Goal: Task Accomplishment & Management: Use online tool/utility

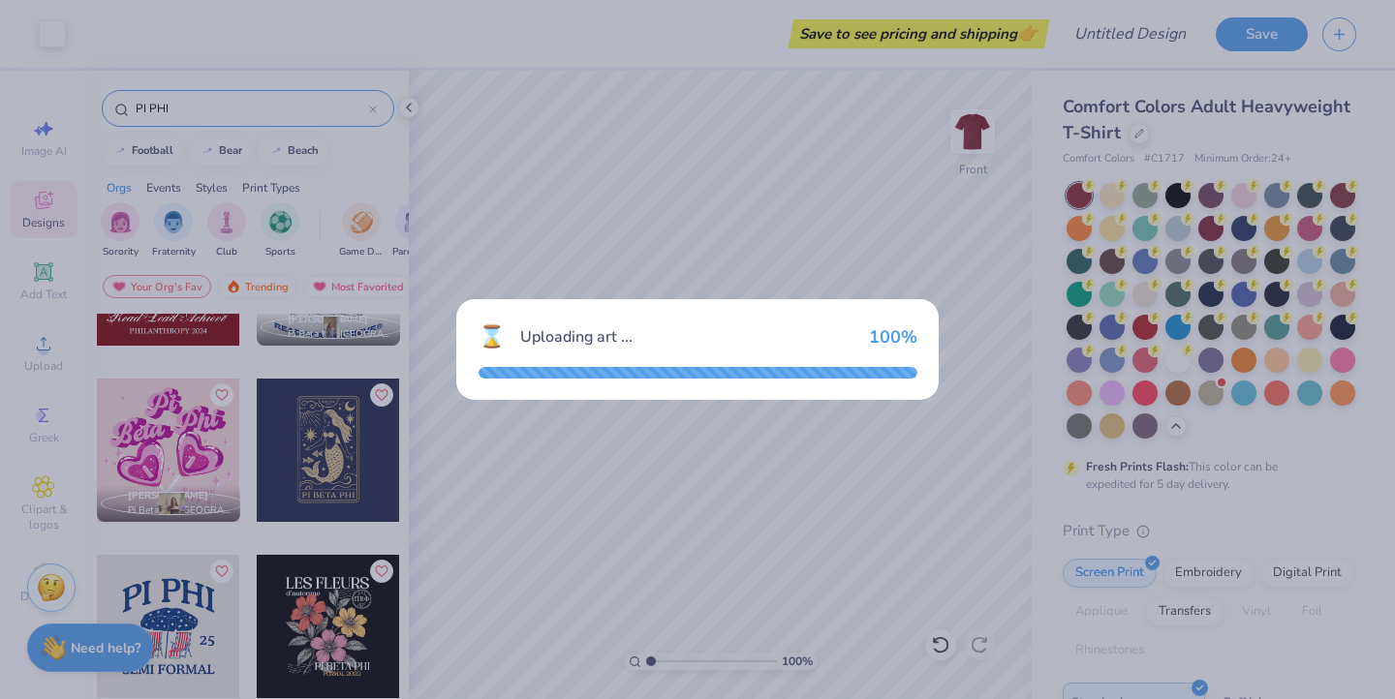
click at [817, 152] on div "⌛ Uploading art ... 100 %" at bounding box center [697, 349] width 1395 height 699
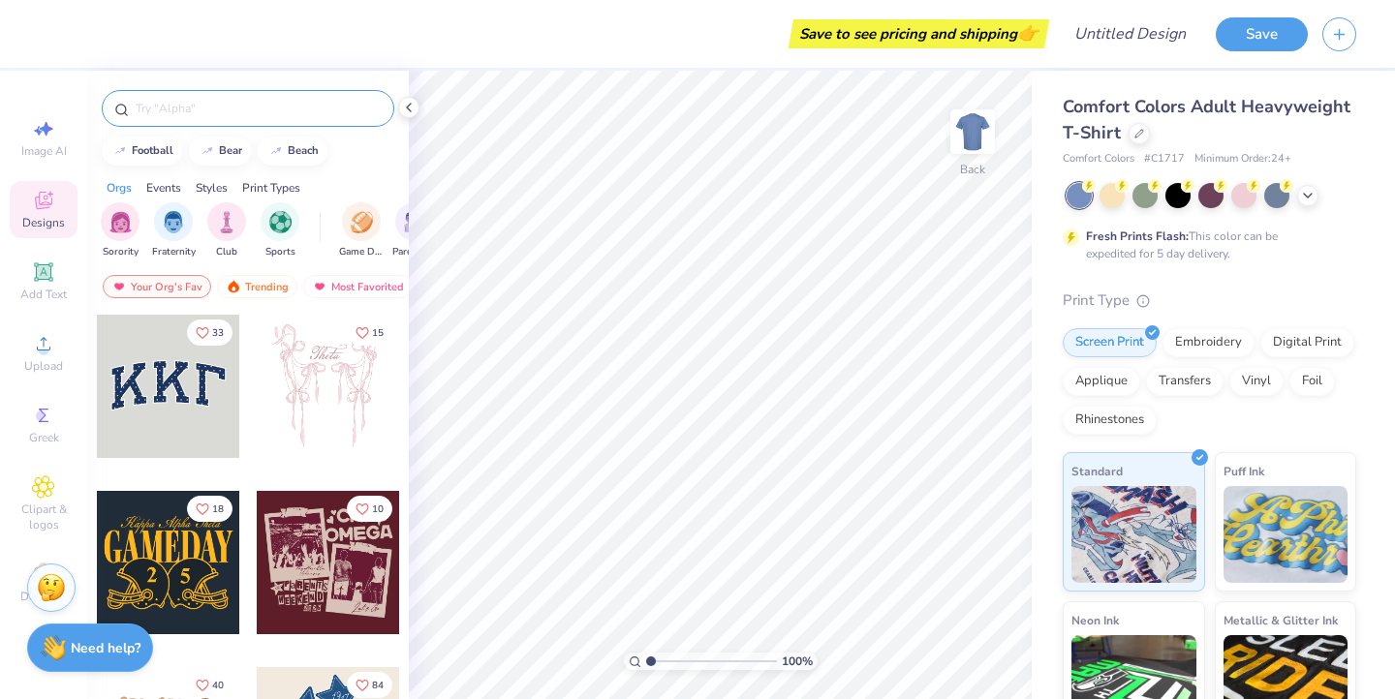
click at [255, 109] on input "text" at bounding box center [258, 108] width 248 height 19
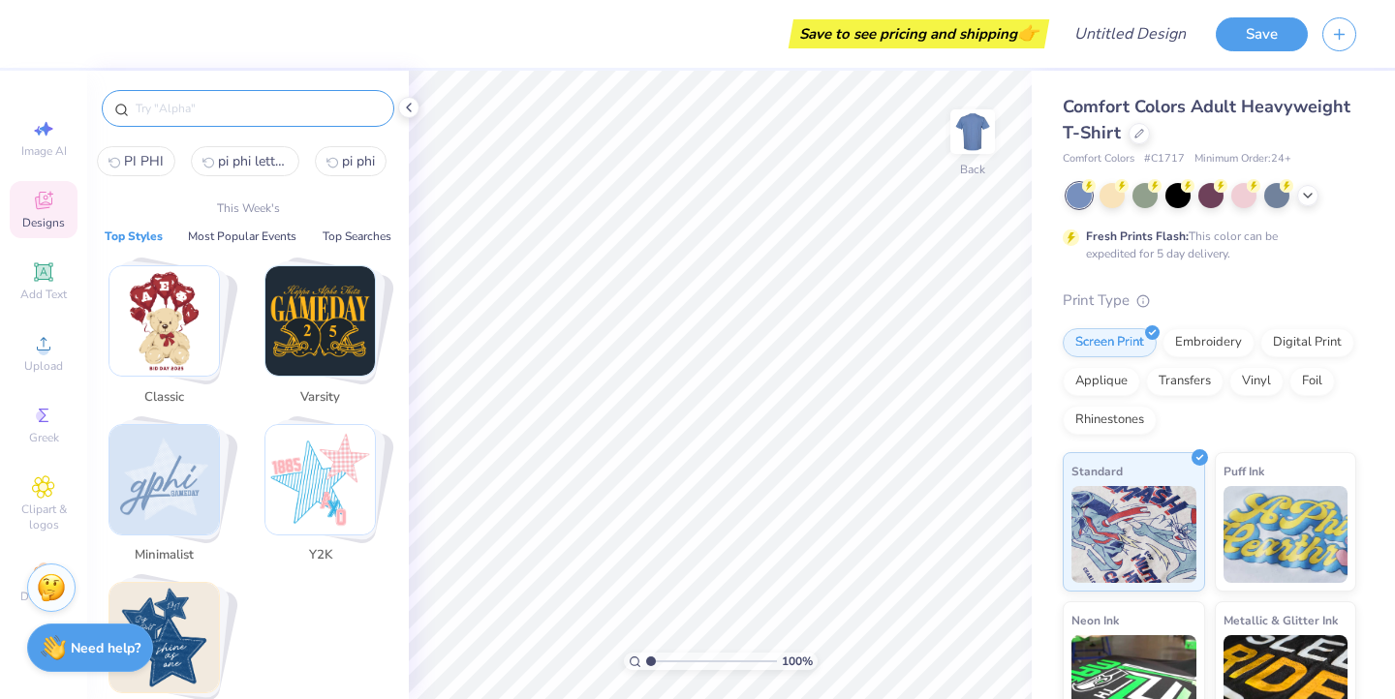
click at [315, 478] on img "Stack Card Button Y2K" at bounding box center [319, 479] width 109 height 109
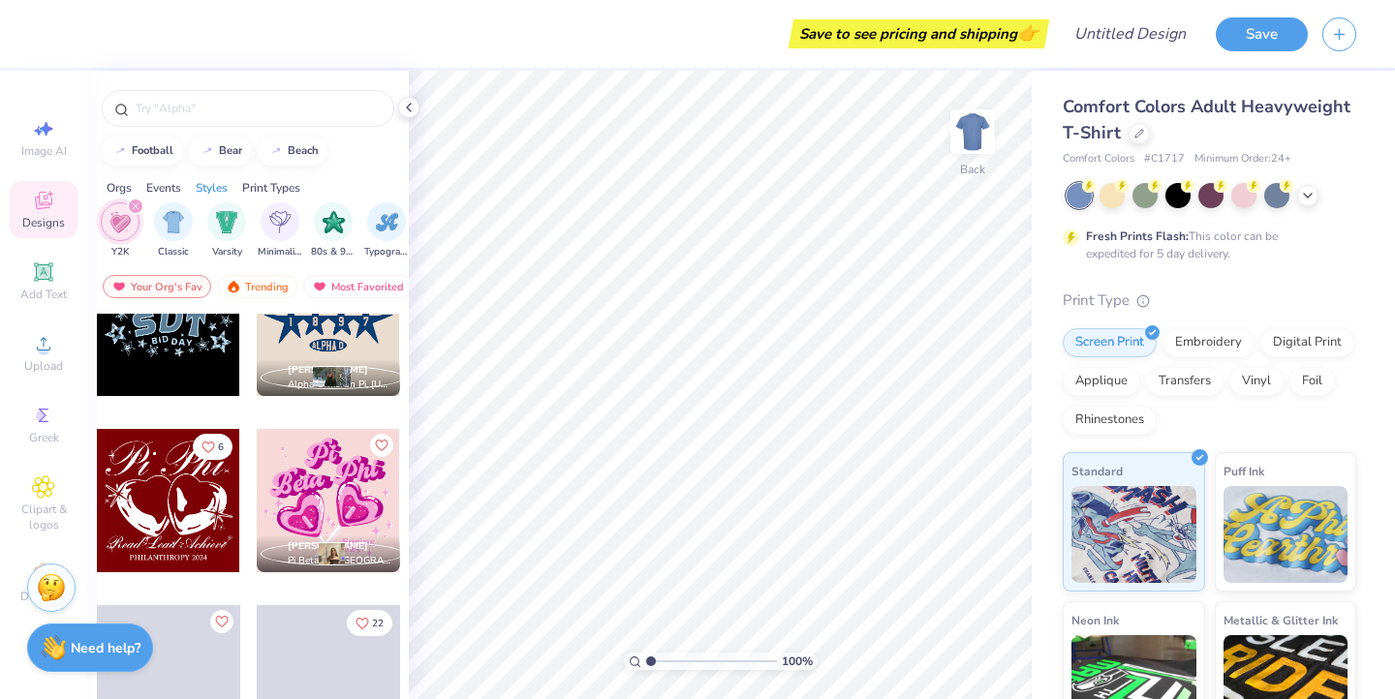
scroll to position [3060, 0]
click at [337, 489] on div at bounding box center [328, 499] width 143 height 143
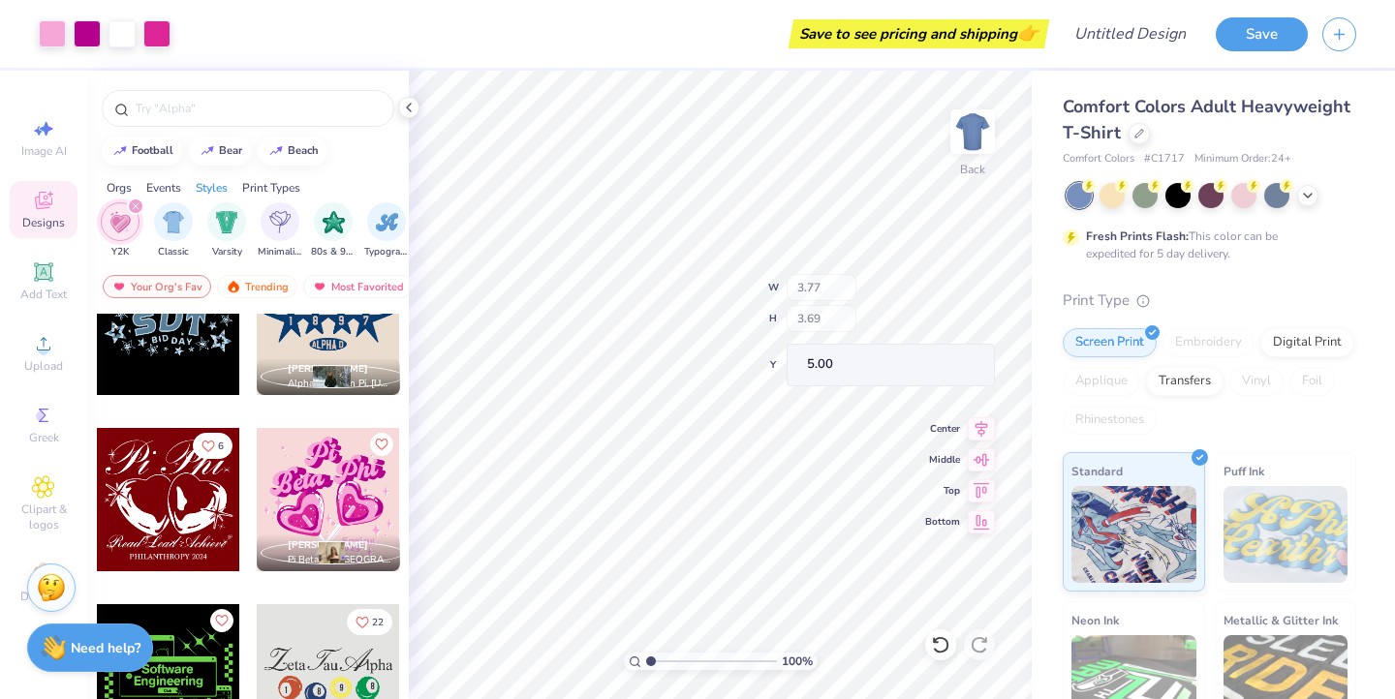
type input "3.77"
type input "3.69"
type input "5.00"
type input "4.65"
click at [1244, 197] on div at bounding box center [1243, 193] width 25 height 25
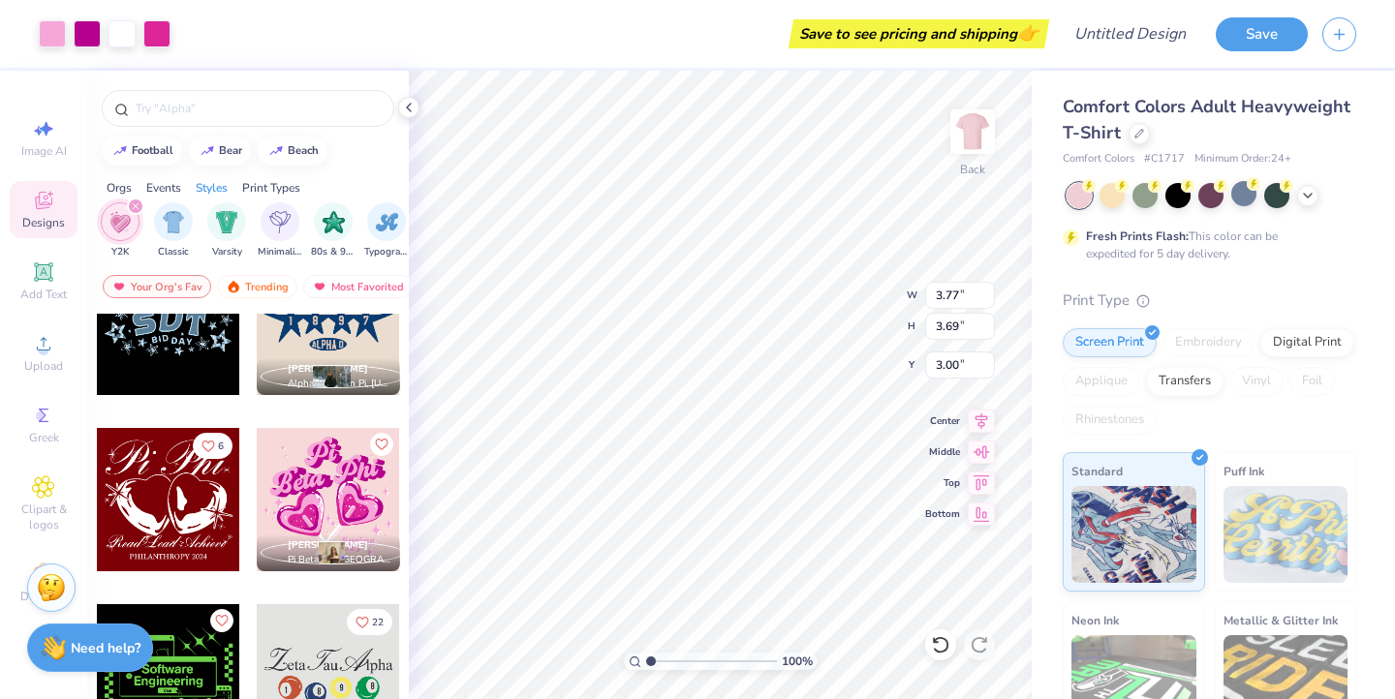
type input "3.00"
type input "4.65"
type input "4.55"
type input "3.02"
type input "3.76"
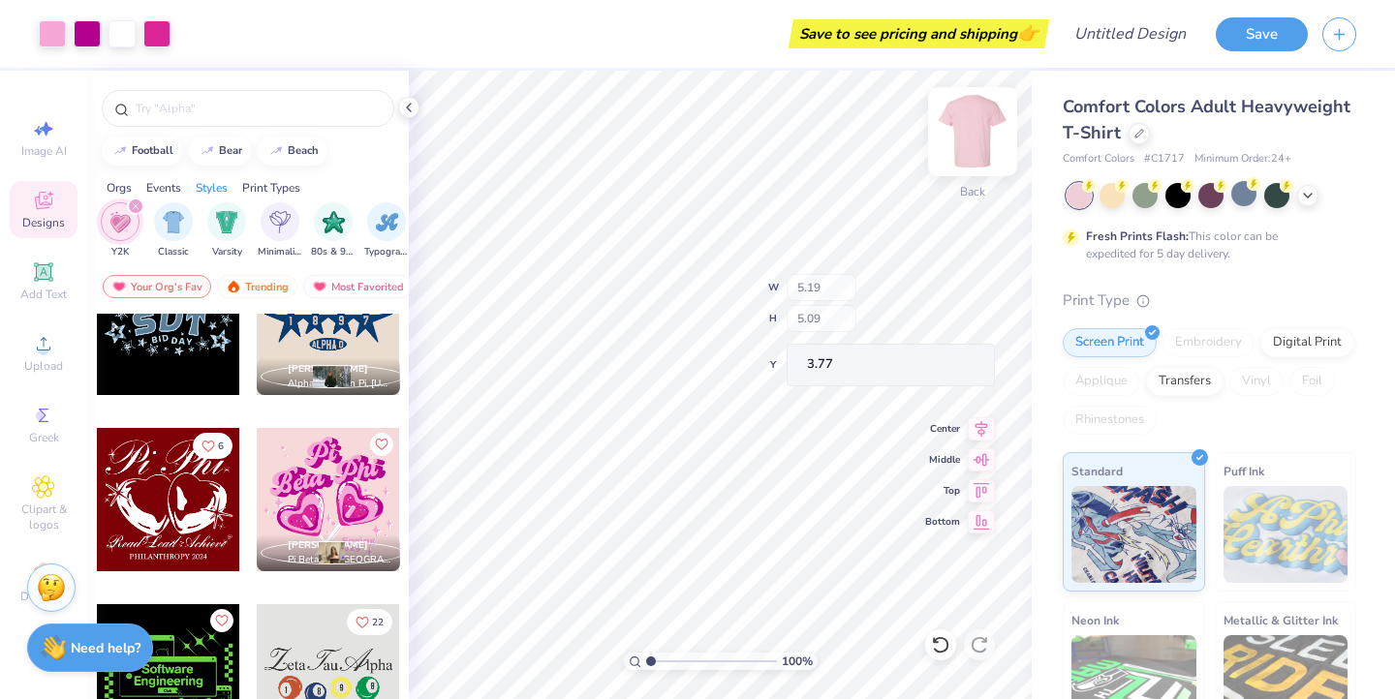
type input "5.19"
type input "5.09"
type input "3.77"
click at [979, 139] on img at bounding box center [973, 132] width 78 height 78
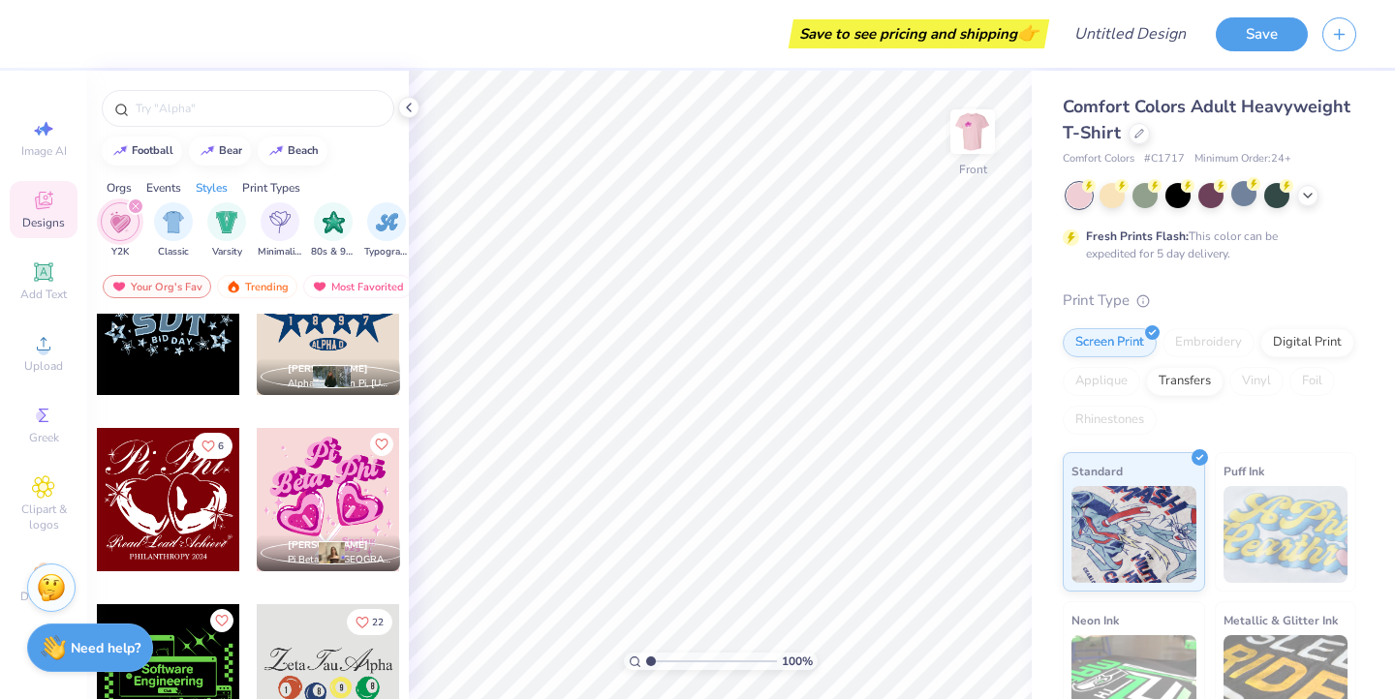
click at [357, 490] on div at bounding box center [328, 499] width 143 height 143
type input "5.74"
type input "12.86"
type input "12.59"
type input "3.76"
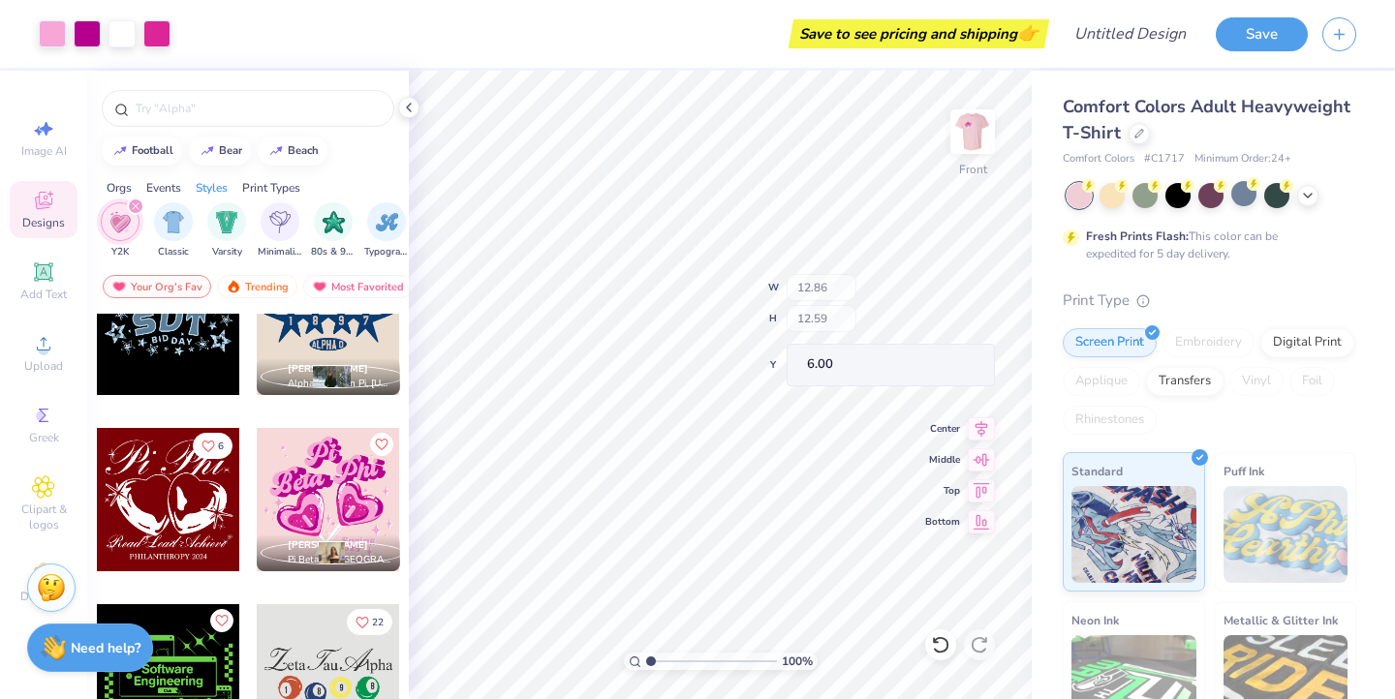
type input "6.03"
click at [978, 131] on img at bounding box center [973, 132] width 78 height 78
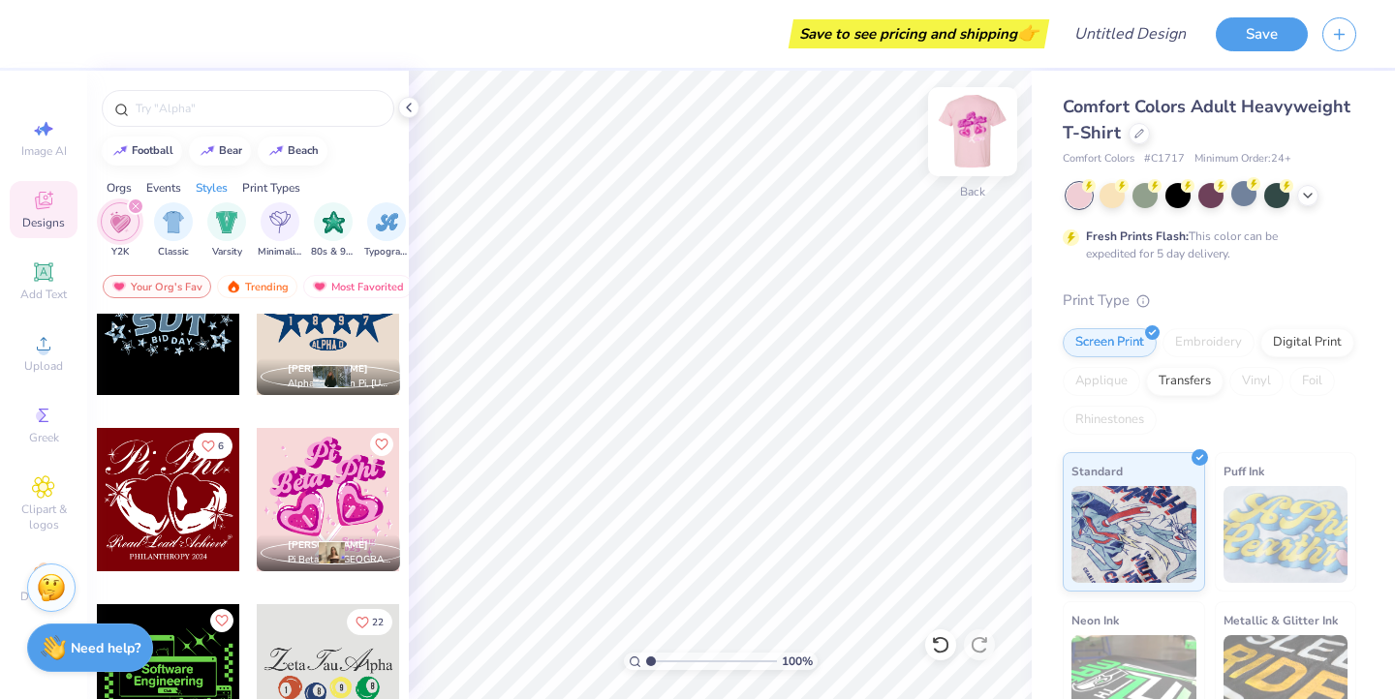
click at [987, 127] on img at bounding box center [973, 132] width 78 height 78
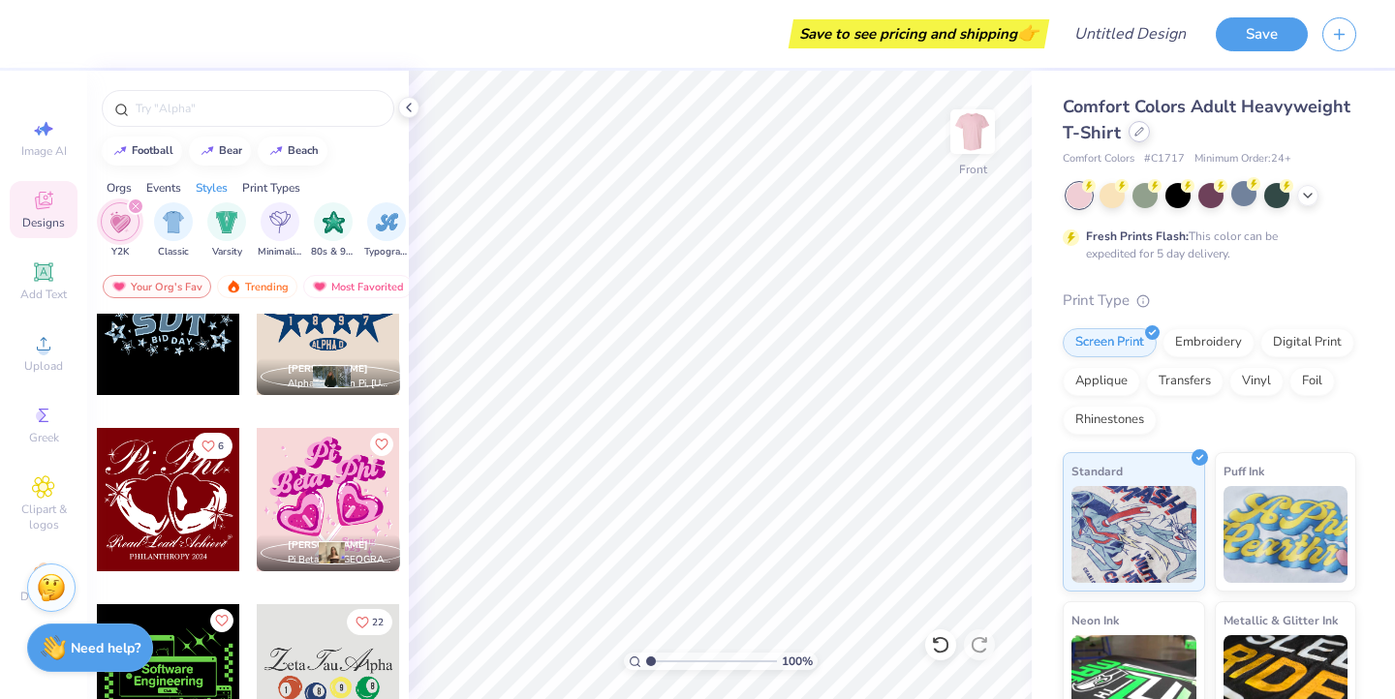
click at [1137, 135] on icon at bounding box center [1139, 132] width 10 height 10
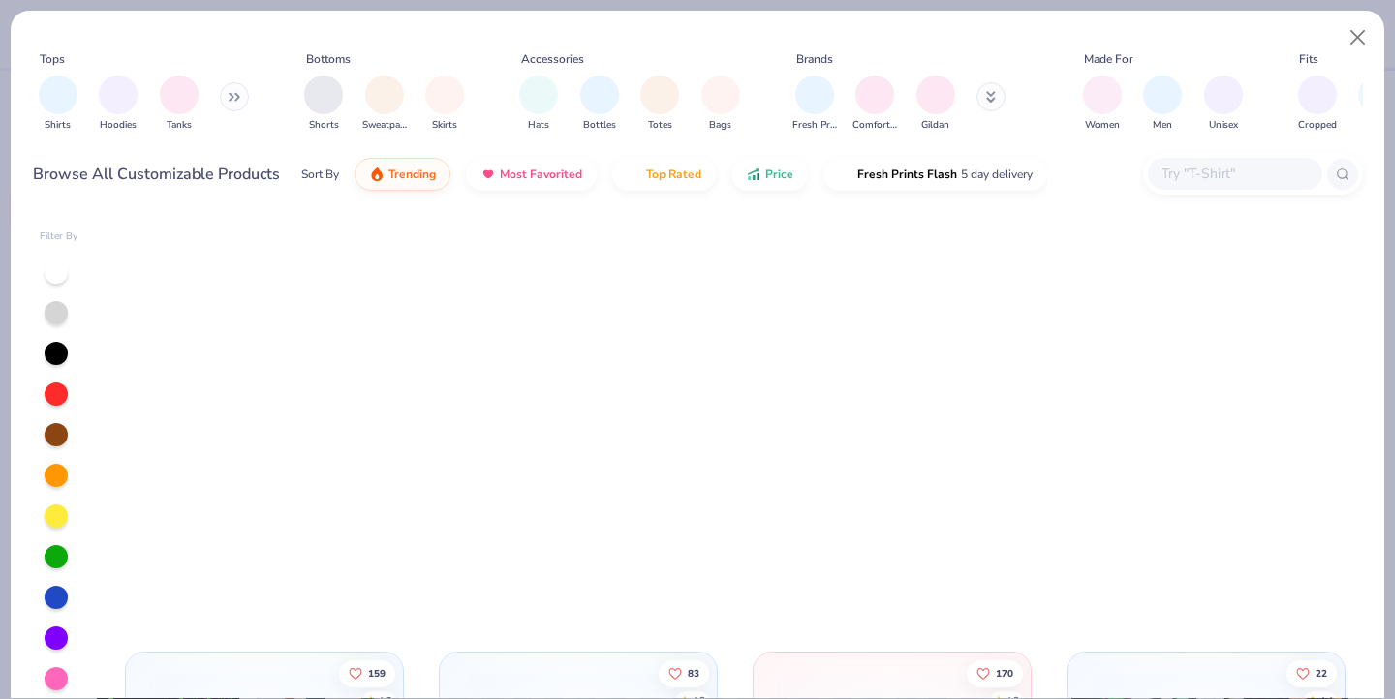
scroll to position [1543, 0]
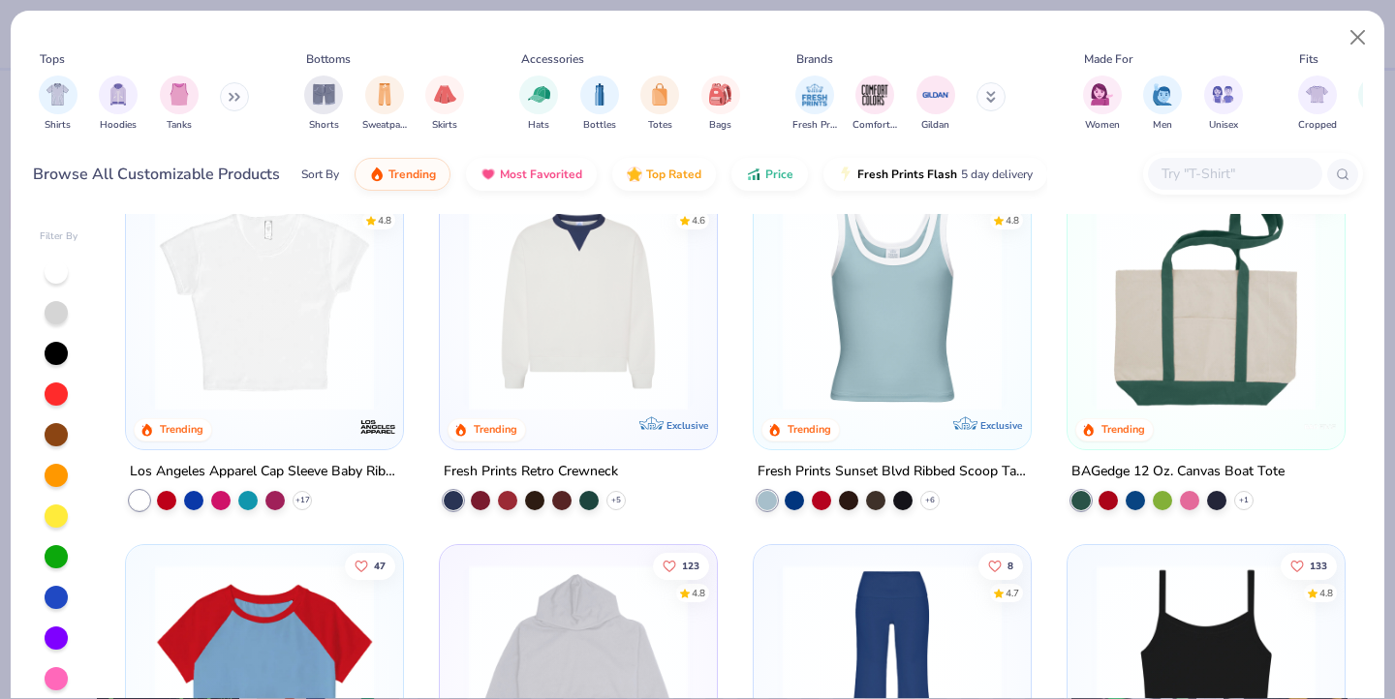
click at [270, 351] on img at bounding box center [264, 301] width 238 height 219
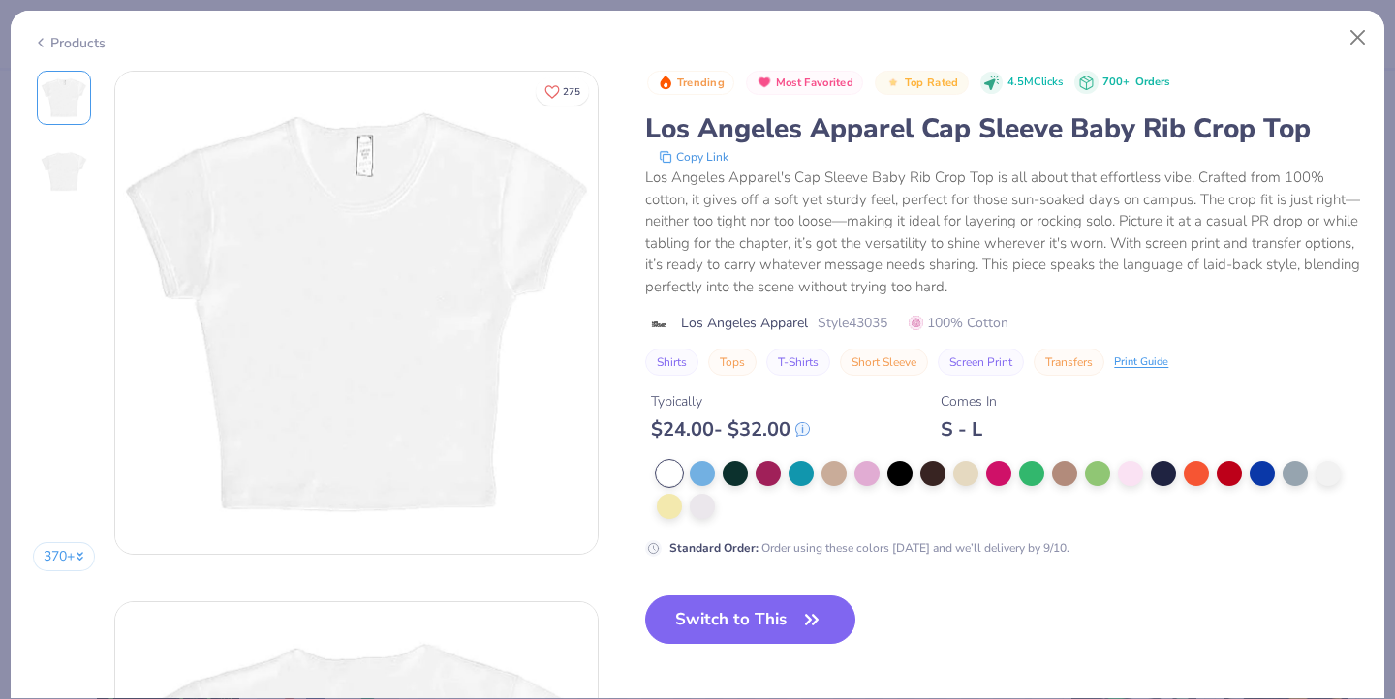
scroll to position [608, 0]
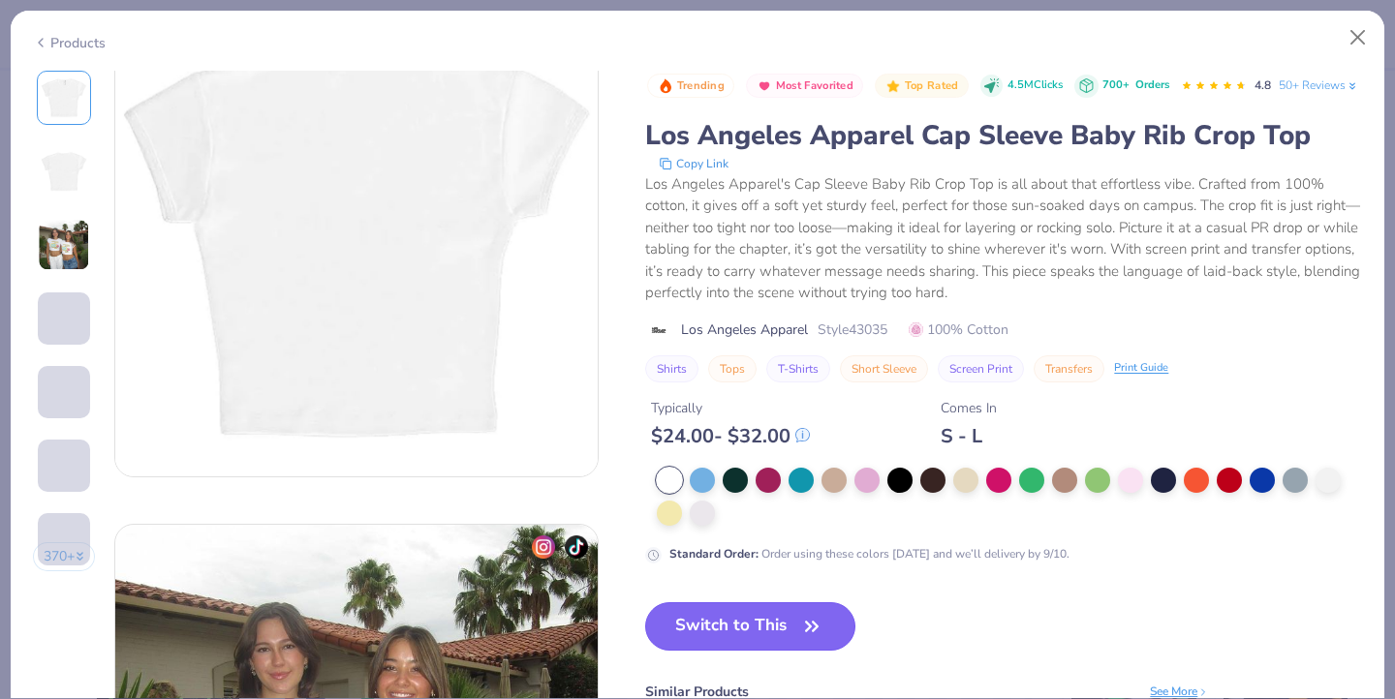
click at [713, 648] on button "Switch to This" at bounding box center [750, 627] width 210 height 48
click at [762, 651] on button "Switch to This" at bounding box center [750, 627] width 210 height 48
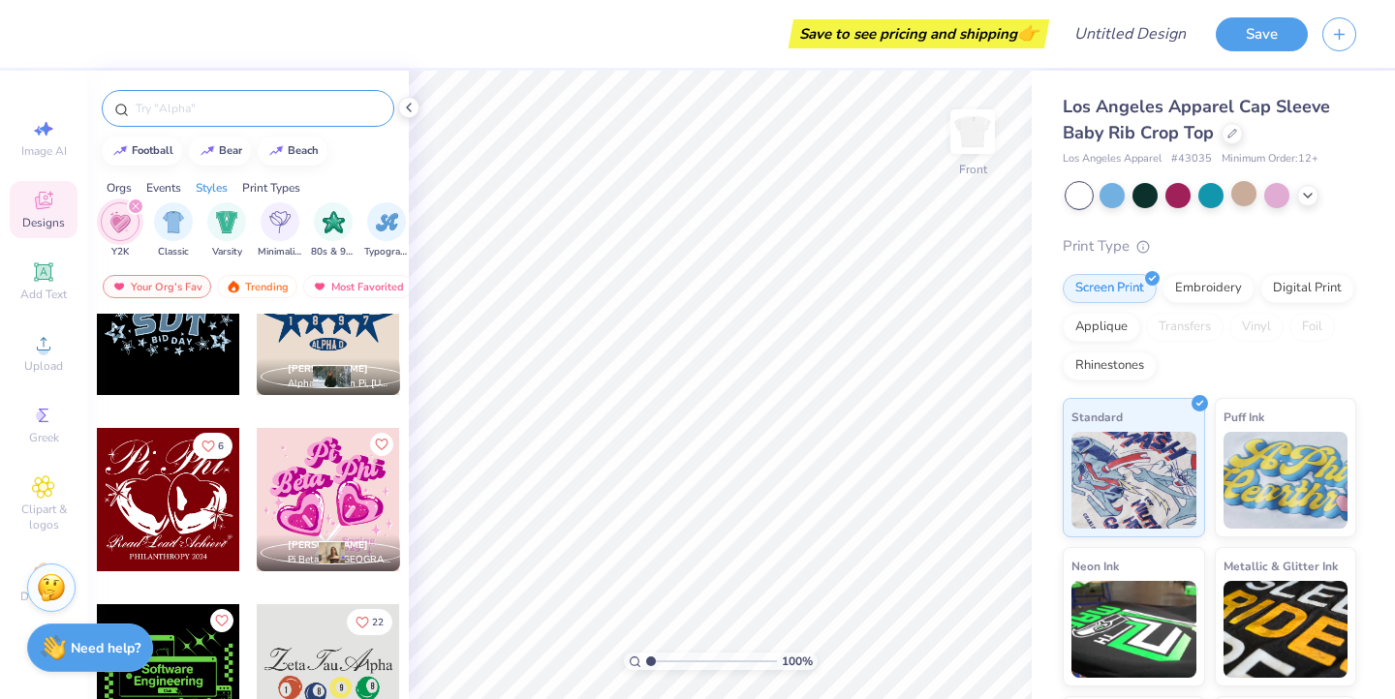
click at [277, 107] on input "text" at bounding box center [258, 108] width 248 height 19
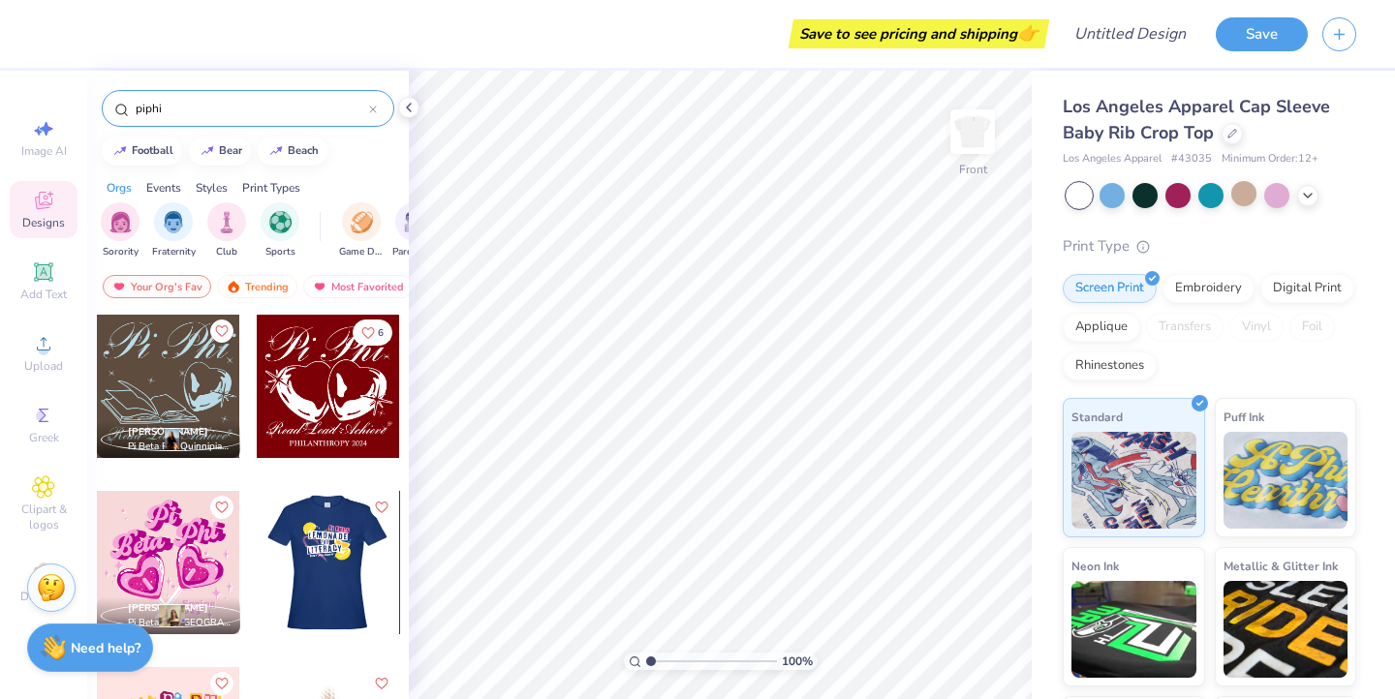
type input "piphi"
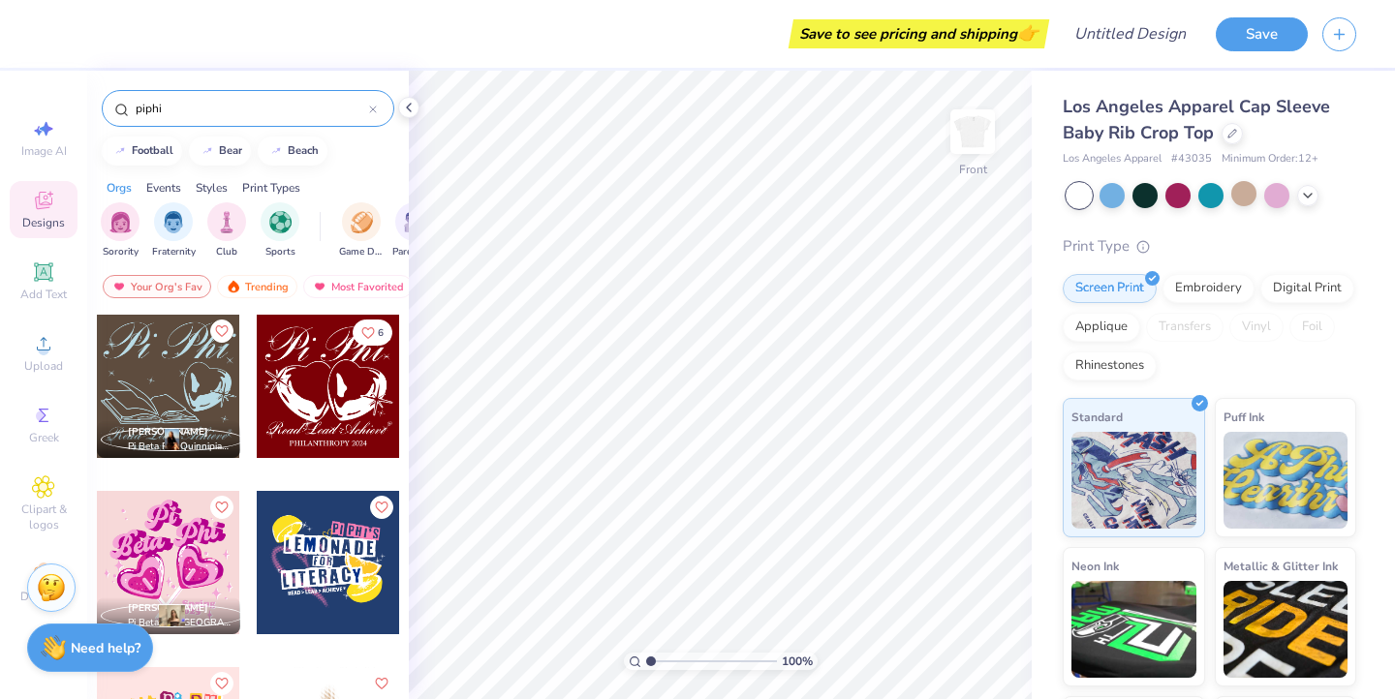
click at [256, 571] on div at bounding box center [183, 562] width 143 height 143
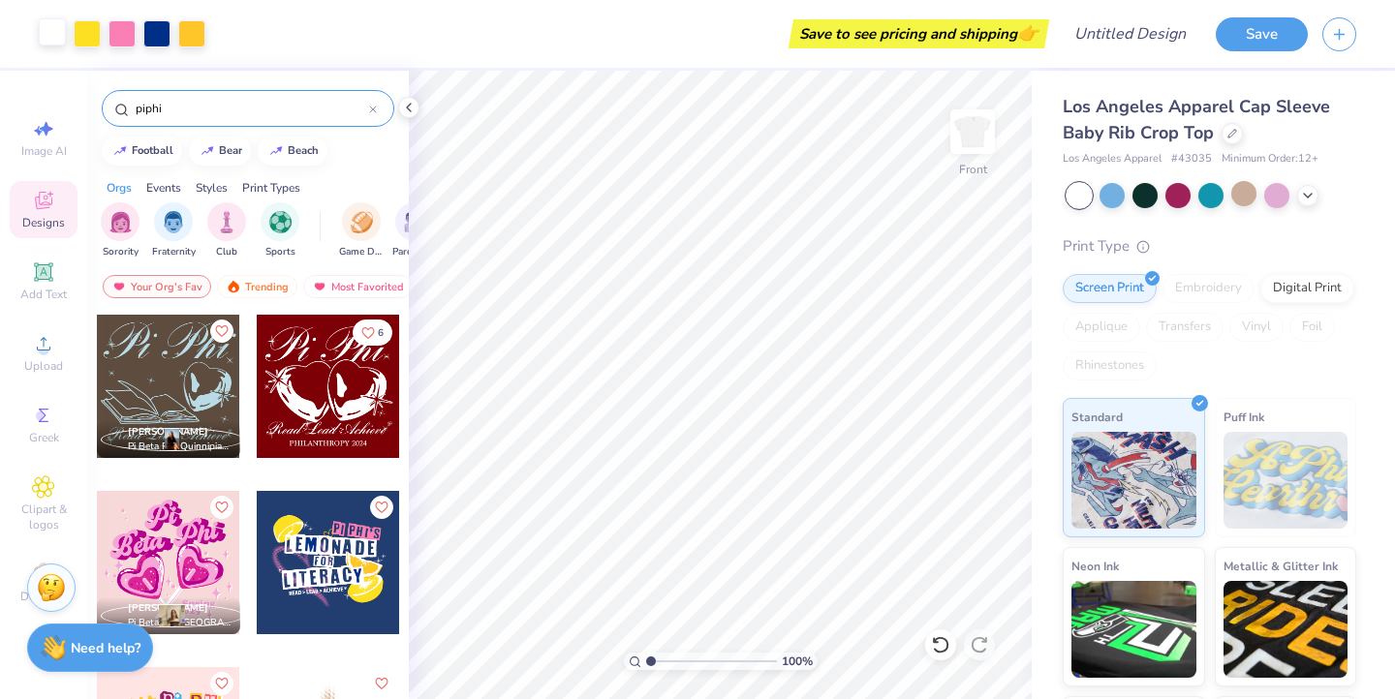
click at [49, 39] on div at bounding box center [52, 31] width 27 height 27
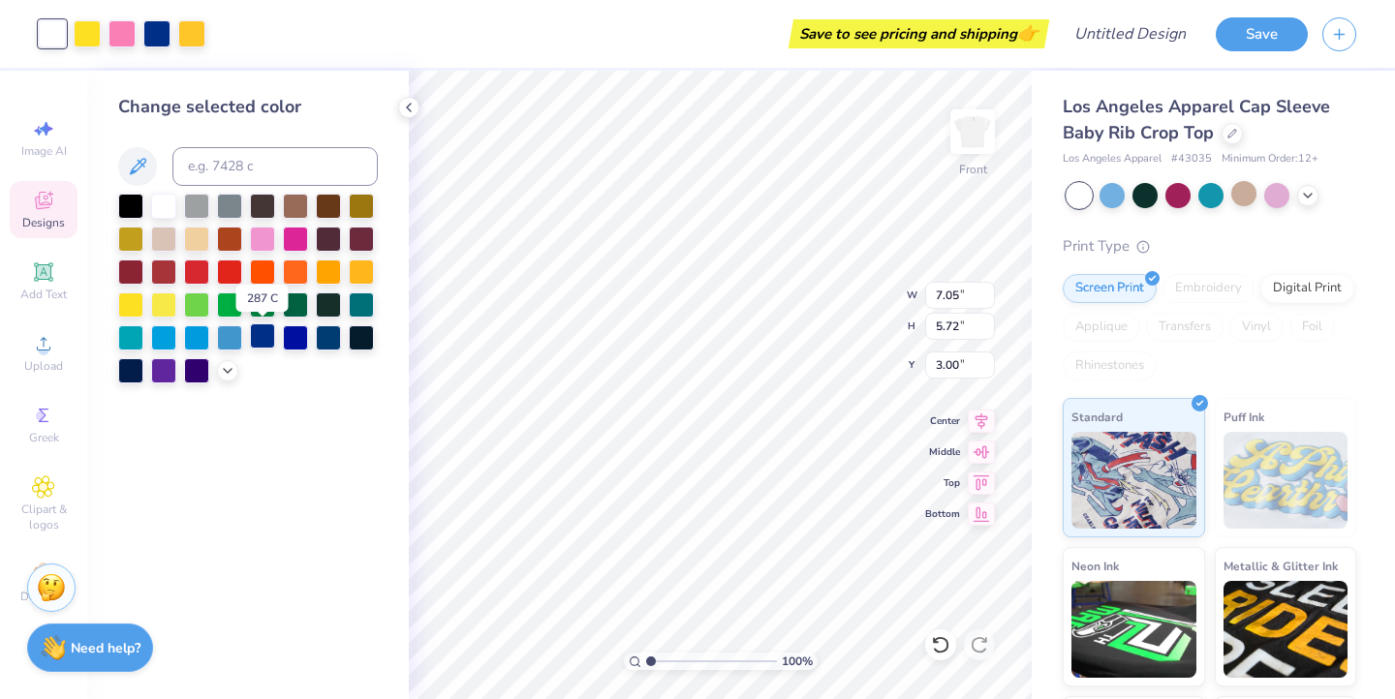
click at [272, 340] on div at bounding box center [262, 336] width 25 height 25
click at [264, 337] on div at bounding box center [262, 336] width 25 height 25
click at [164, 198] on div at bounding box center [163, 204] width 25 height 25
click at [264, 234] on div at bounding box center [262, 237] width 25 height 25
click at [410, 104] on polyline at bounding box center [409, 108] width 4 height 8
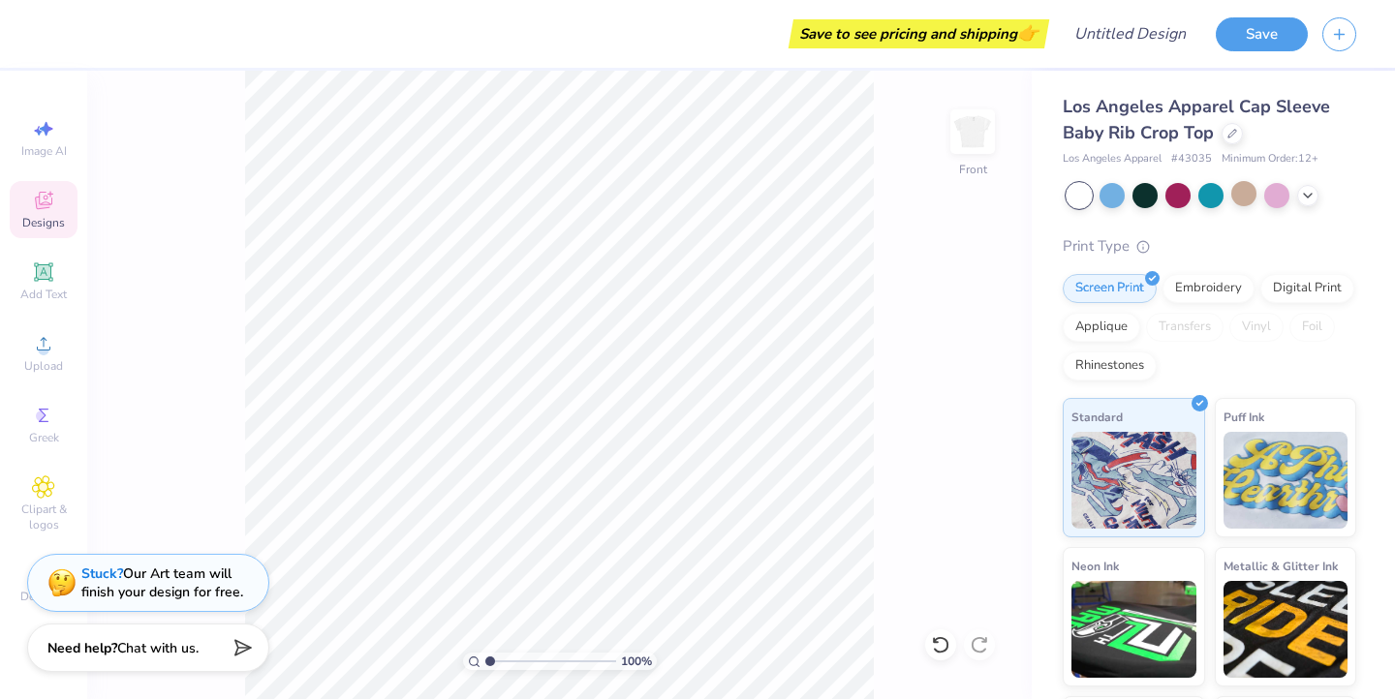
click at [32, 210] on icon at bounding box center [43, 200] width 23 height 23
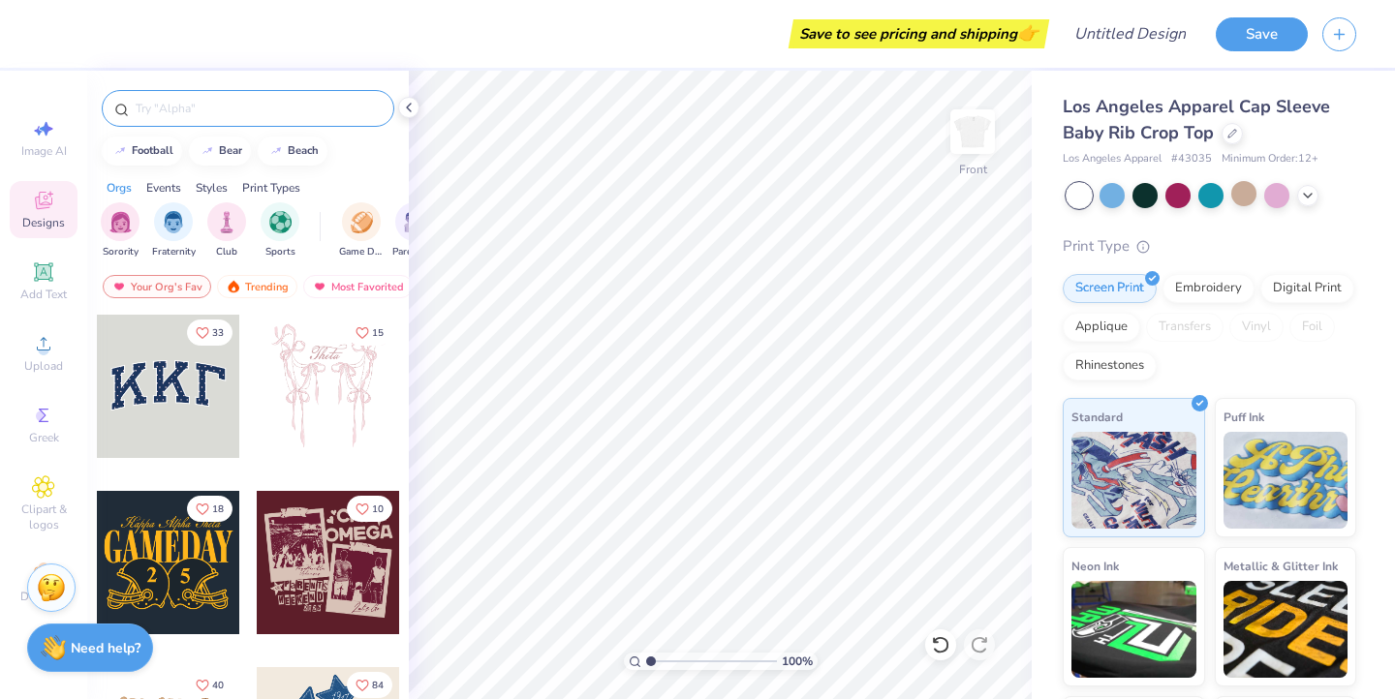
click at [237, 112] on input "text" at bounding box center [258, 108] width 248 height 19
type input "pi phi"
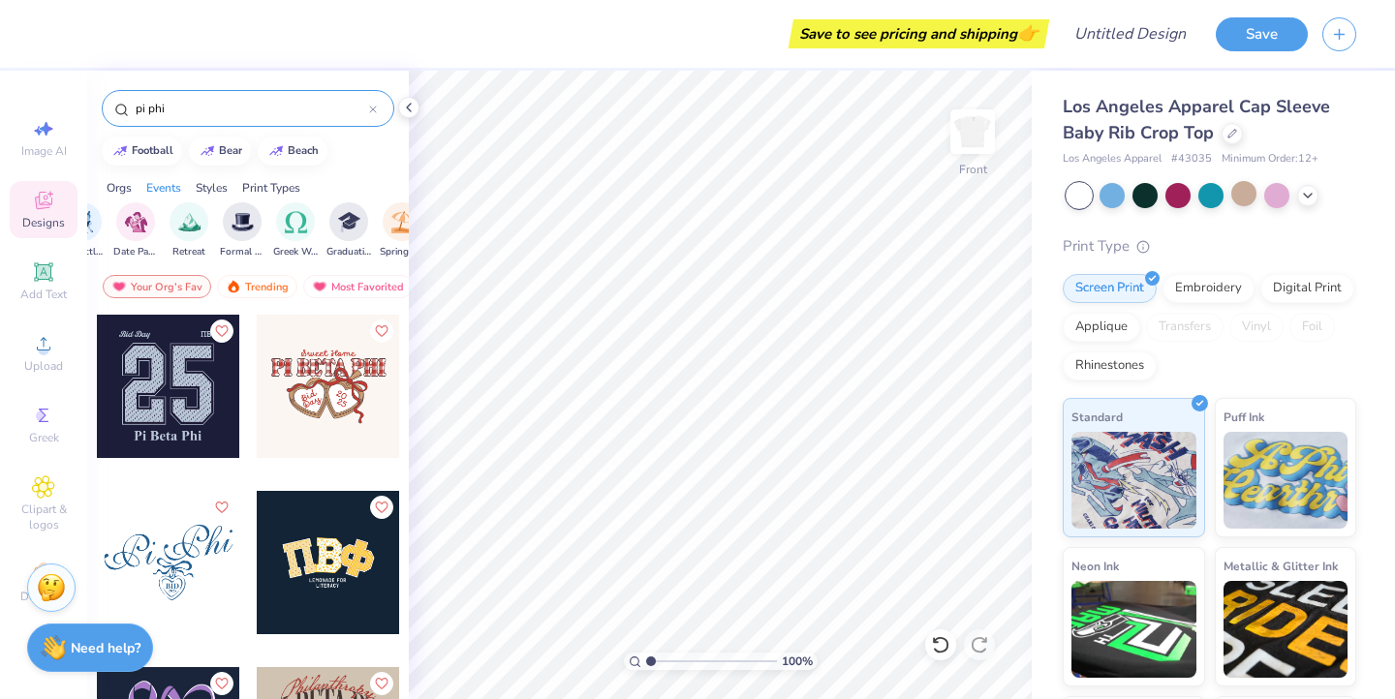
click at [217, 180] on div "Styles" at bounding box center [212, 187] width 32 height 17
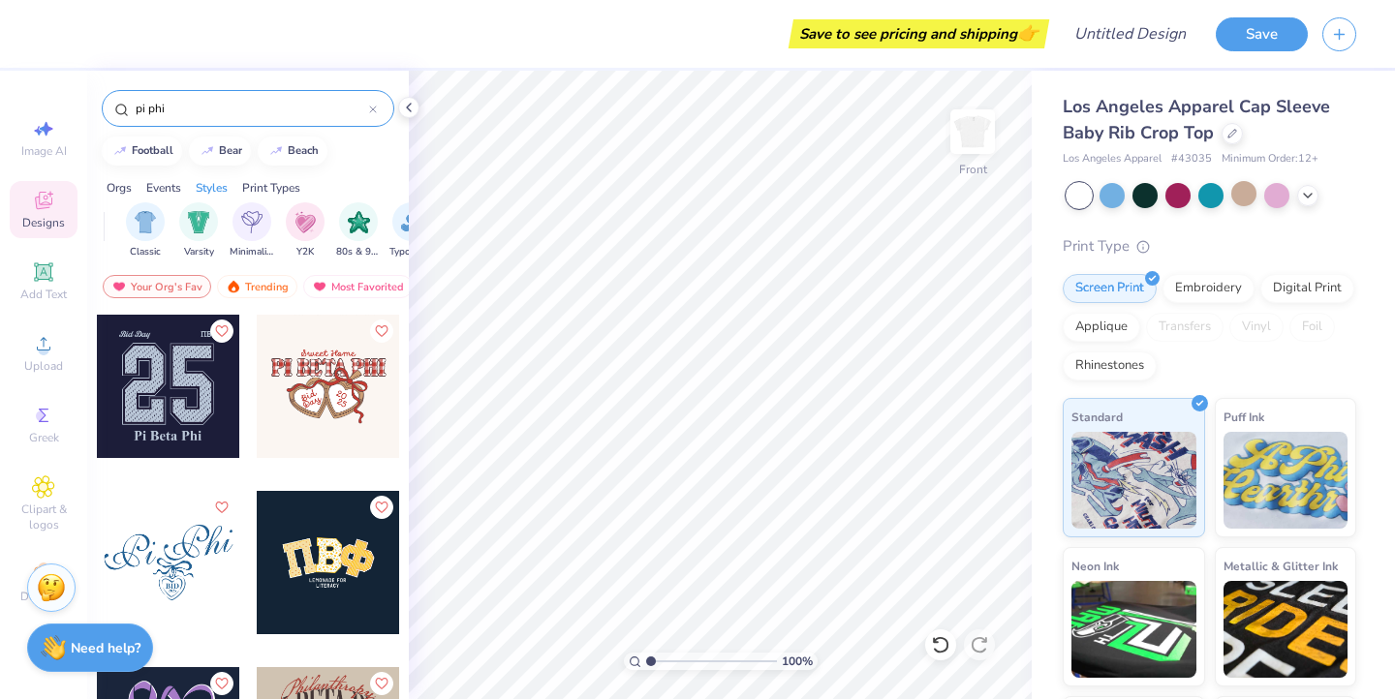
scroll to position [0, 1015]
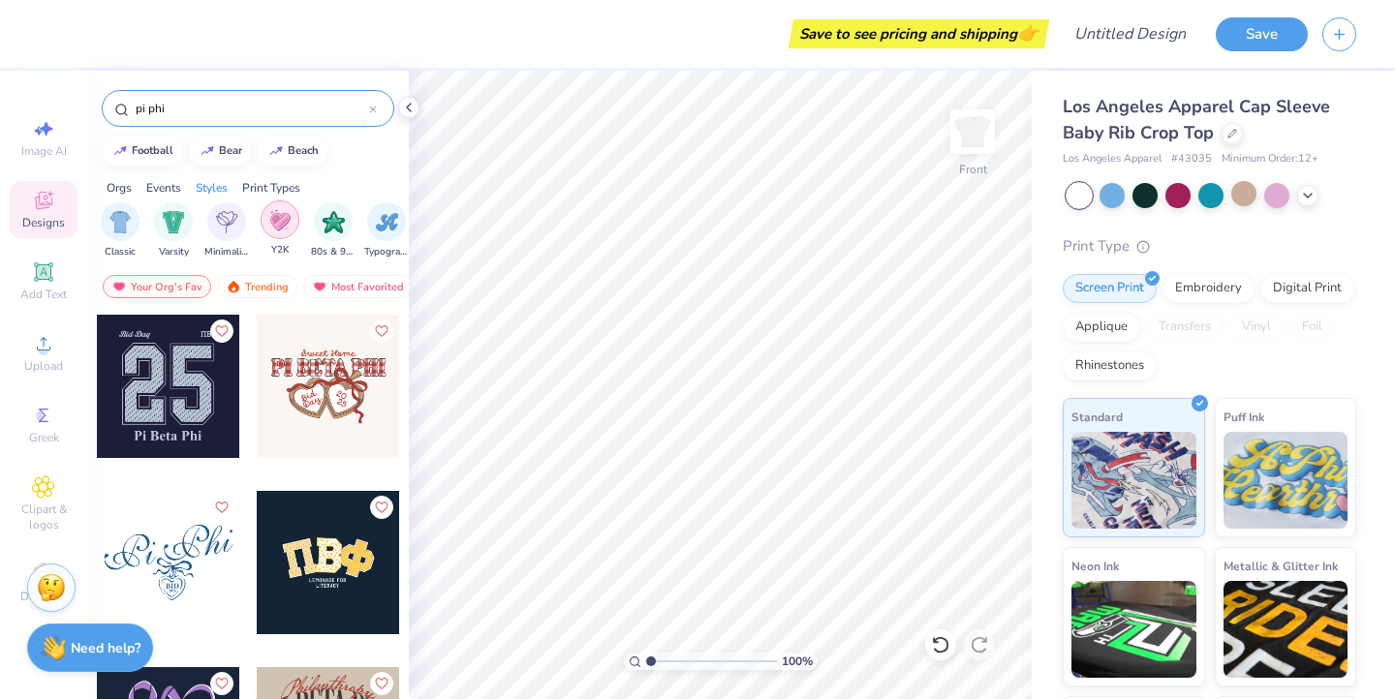
click at [261, 224] on div "Y2K" at bounding box center [280, 229] width 39 height 57
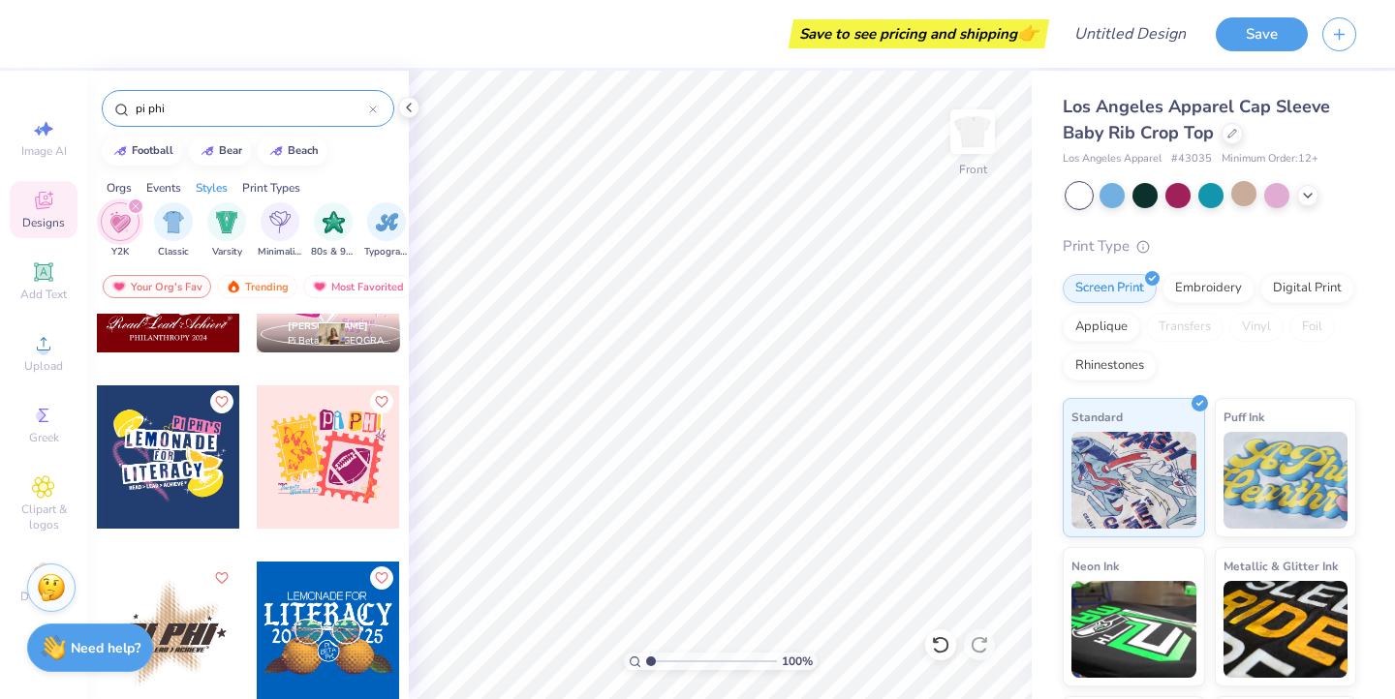
scroll to position [107, 0]
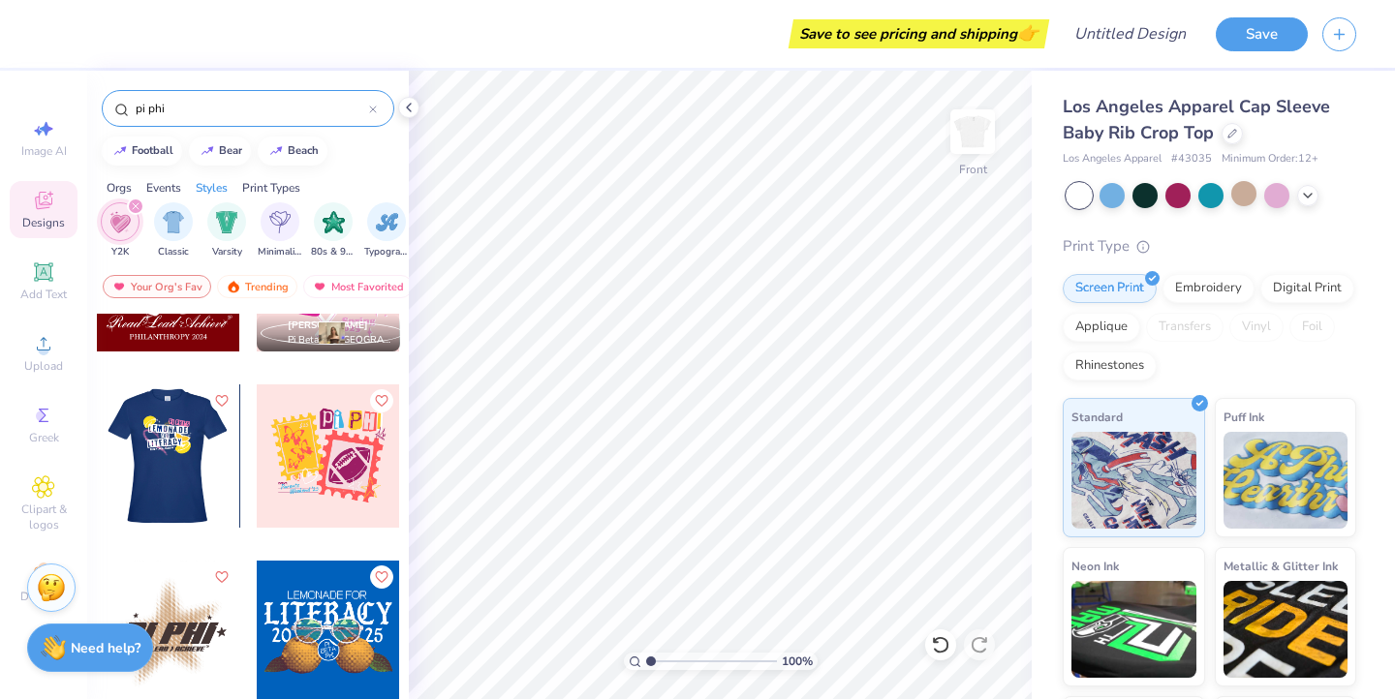
click at [97, 453] on div at bounding box center [24, 456] width 143 height 143
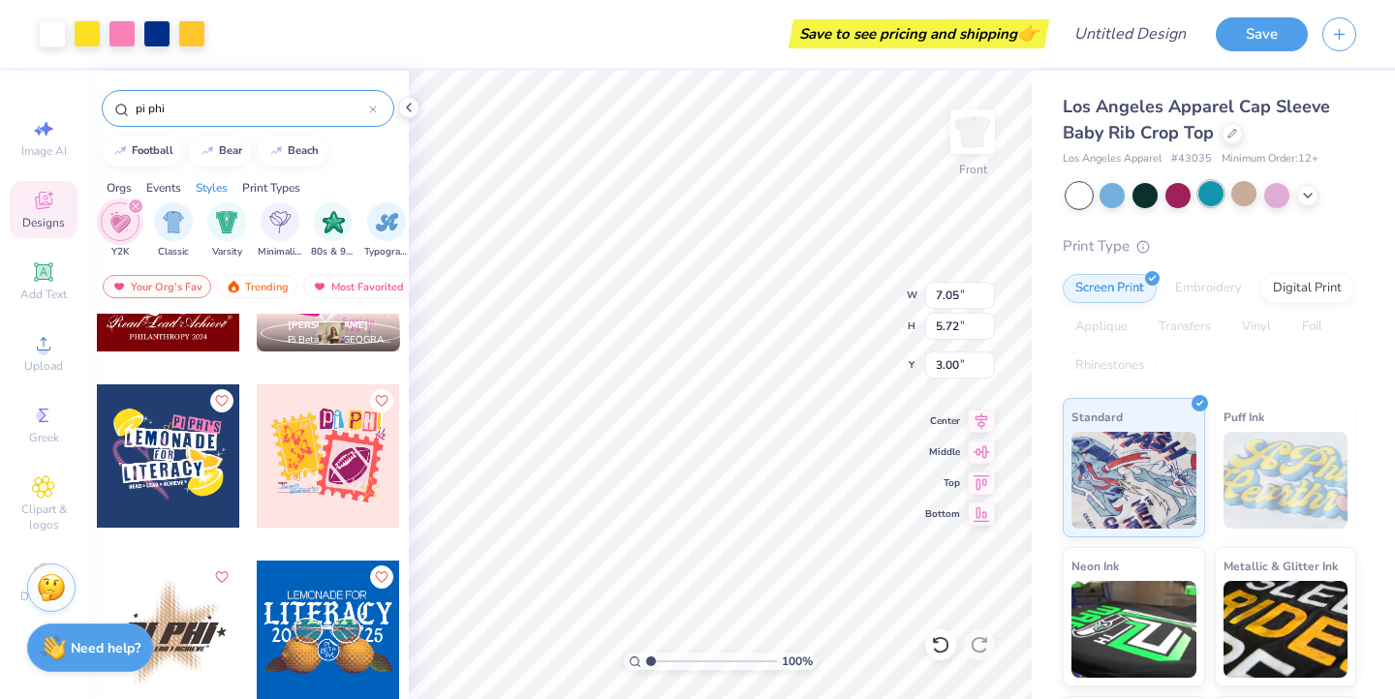
scroll to position [5, 0]
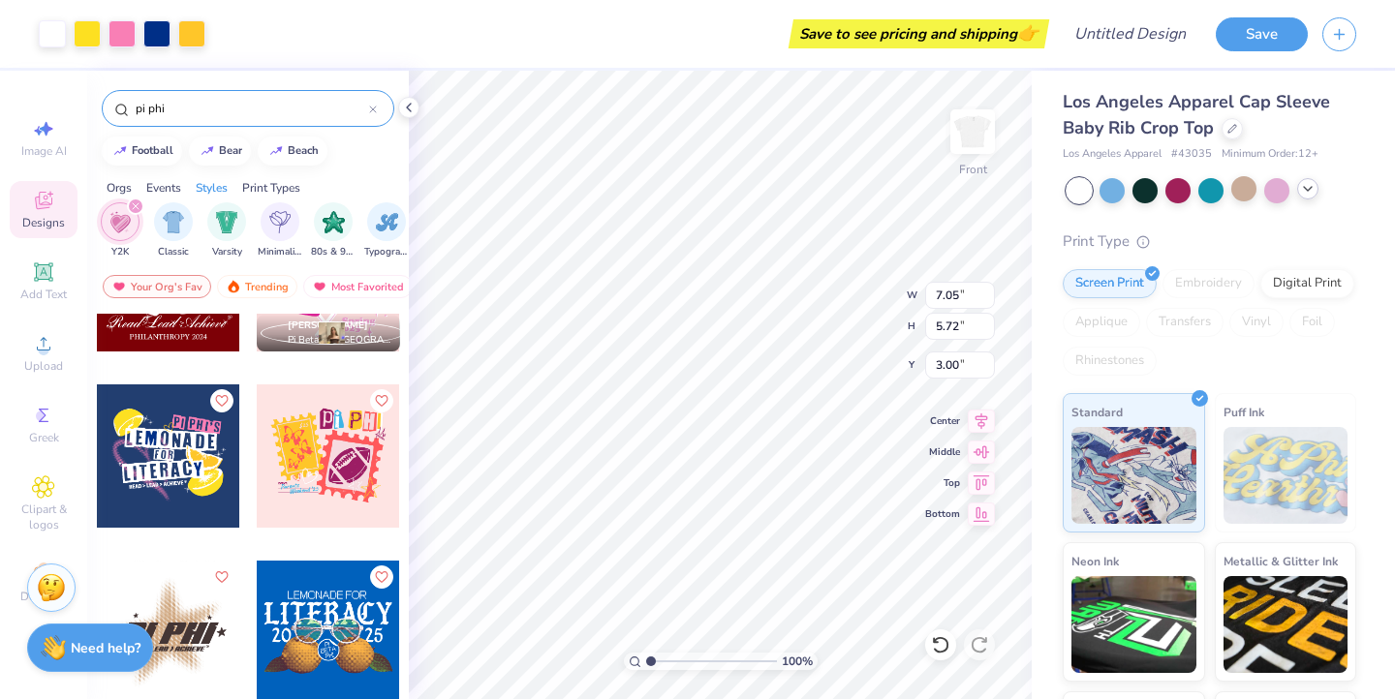
click at [1311, 190] on icon at bounding box center [1308, 189] width 16 height 16
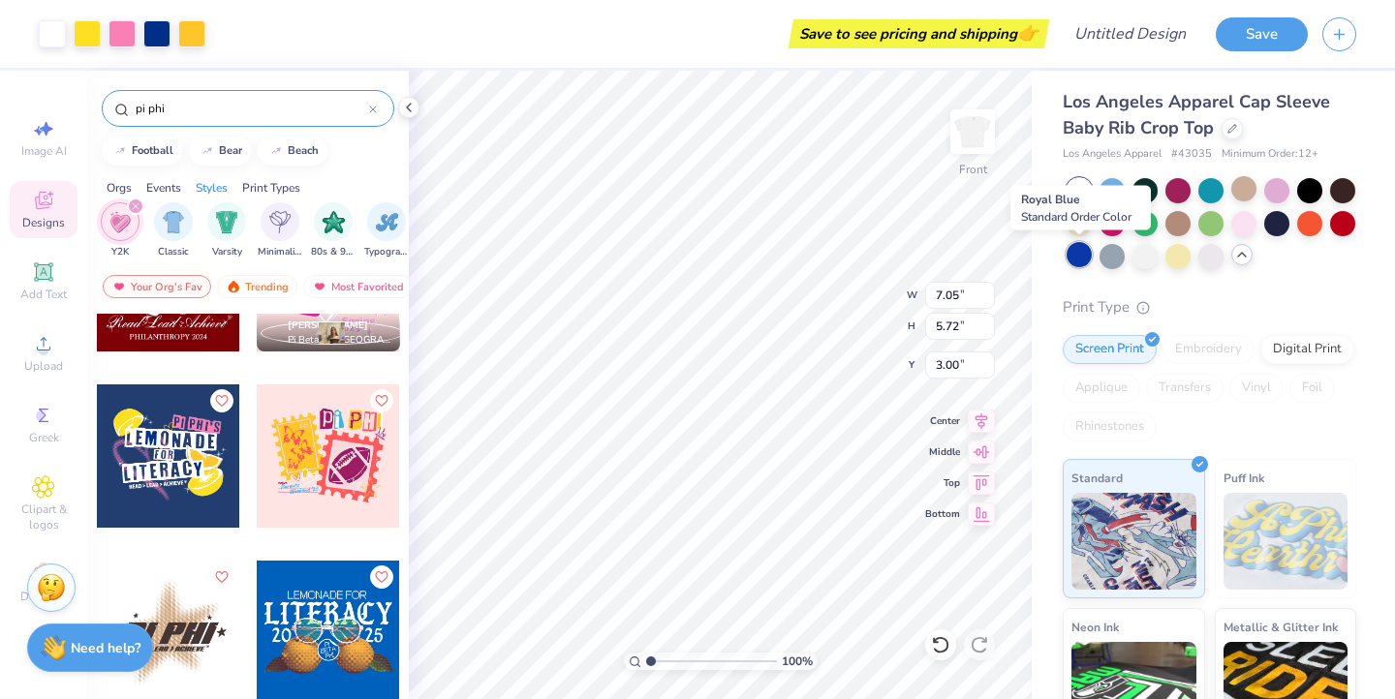
click at [1088, 250] on div at bounding box center [1079, 254] width 25 height 25
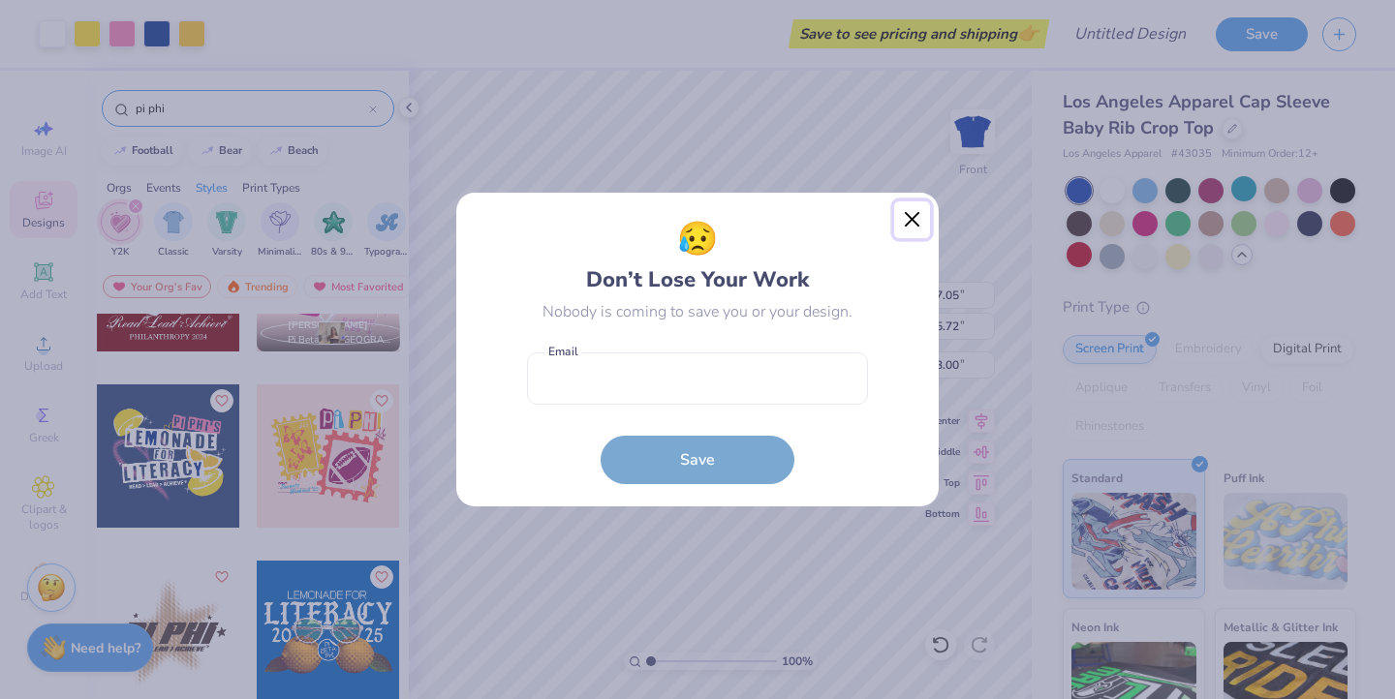
click at [912, 214] on button "Close" at bounding box center [912, 220] width 37 height 37
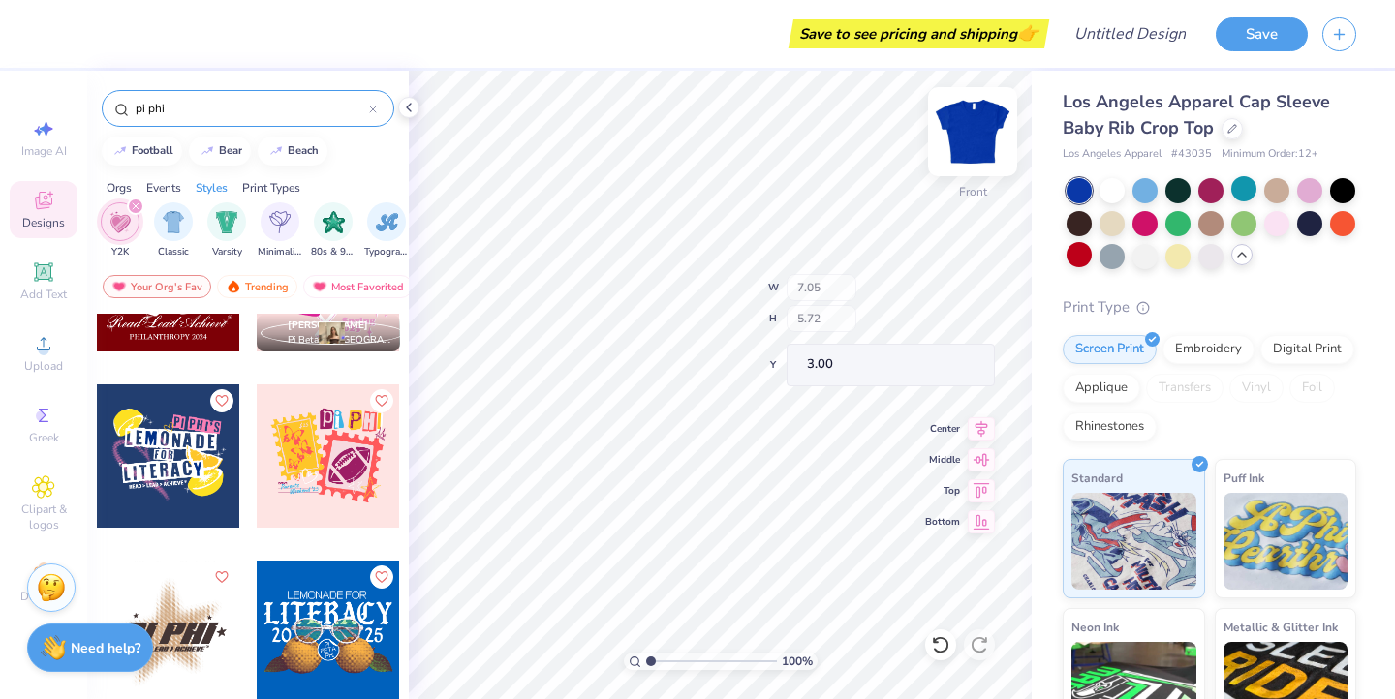
click at [974, 142] on img at bounding box center [973, 132] width 78 height 78
click at [171, 450] on div at bounding box center [168, 456] width 143 height 143
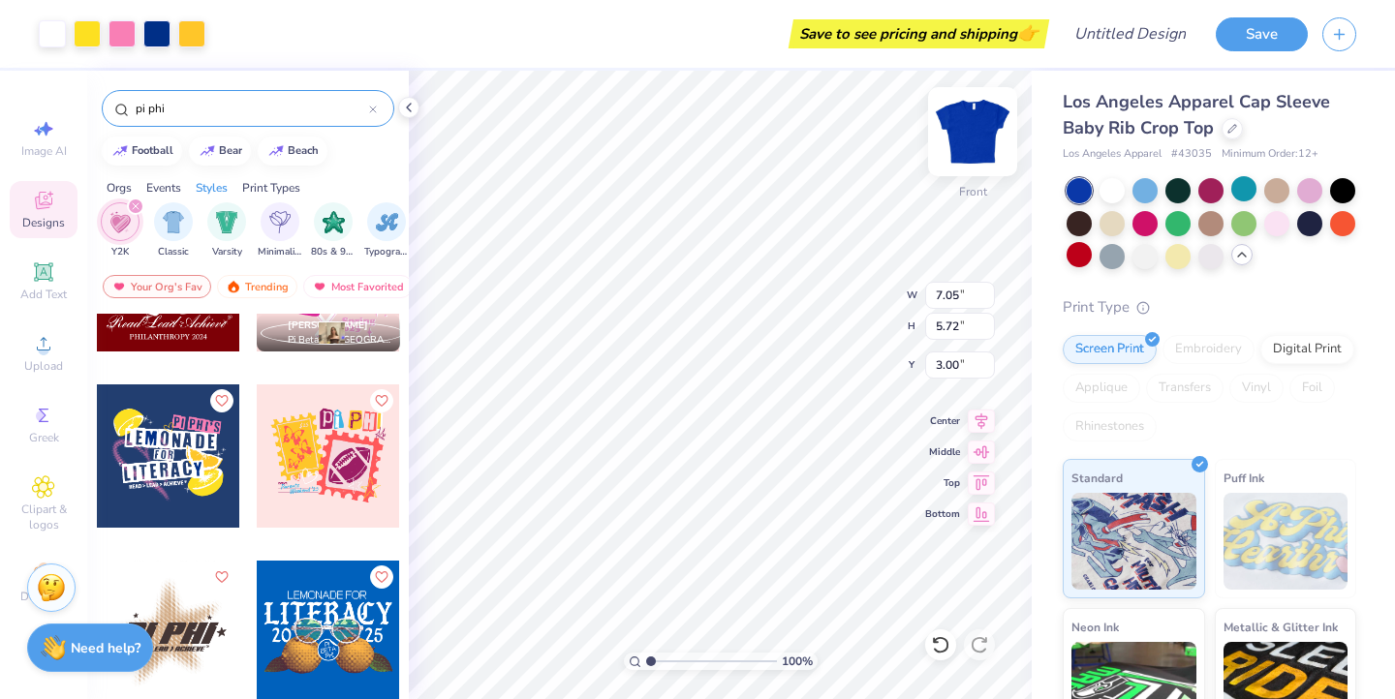
click at [969, 139] on img at bounding box center [973, 132] width 78 height 78
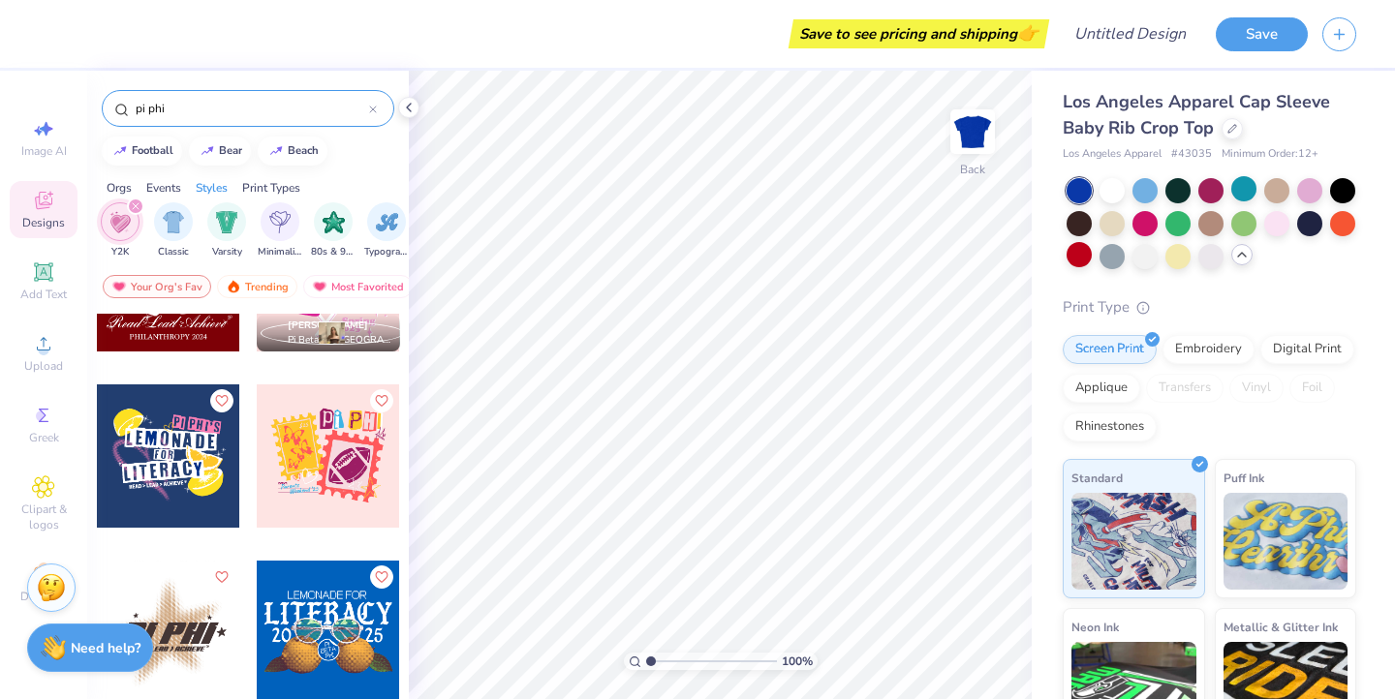
click at [166, 471] on div at bounding box center [168, 456] width 143 height 143
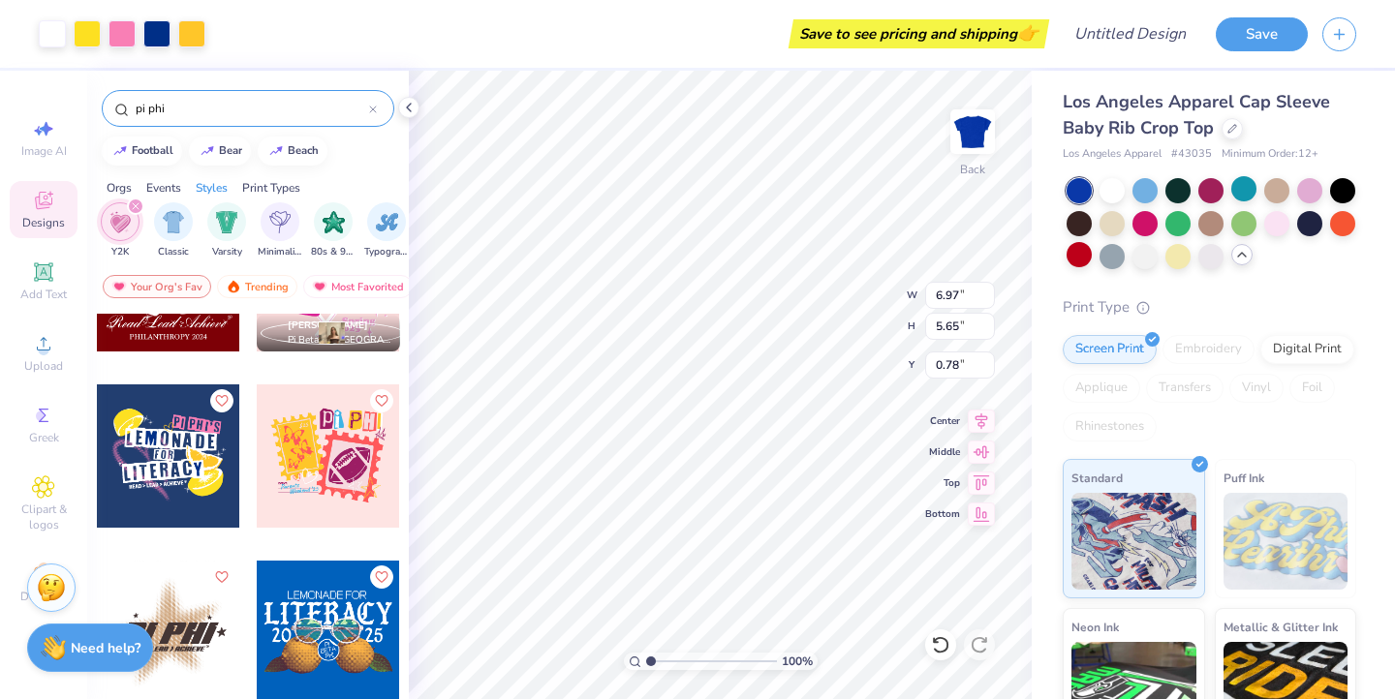
type input "0.78"
type input "1.68"
type input "2.13"
